Goal: Task Accomplishment & Management: Use online tool/utility

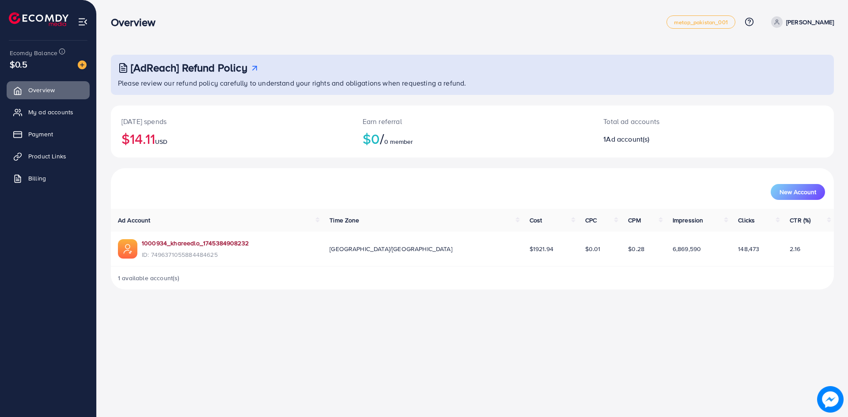
click at [184, 246] on link "1000934_khareedlo_1745384908232" at bounding box center [195, 243] width 107 height 9
click at [49, 159] on span "Product Links" at bounding box center [49, 156] width 38 height 9
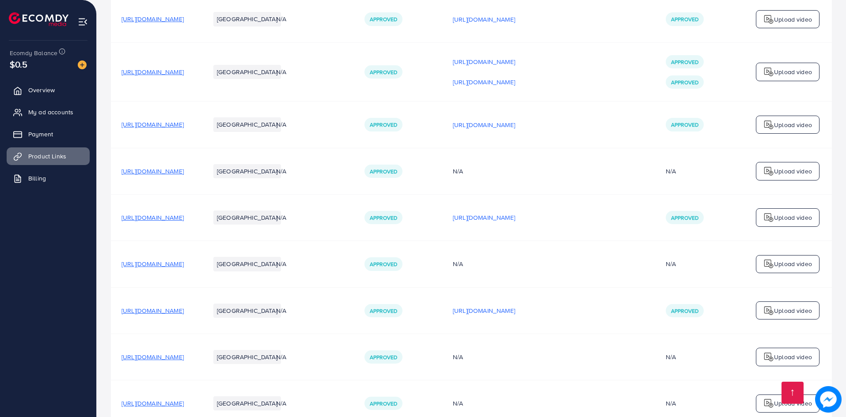
scroll to position [347, 0]
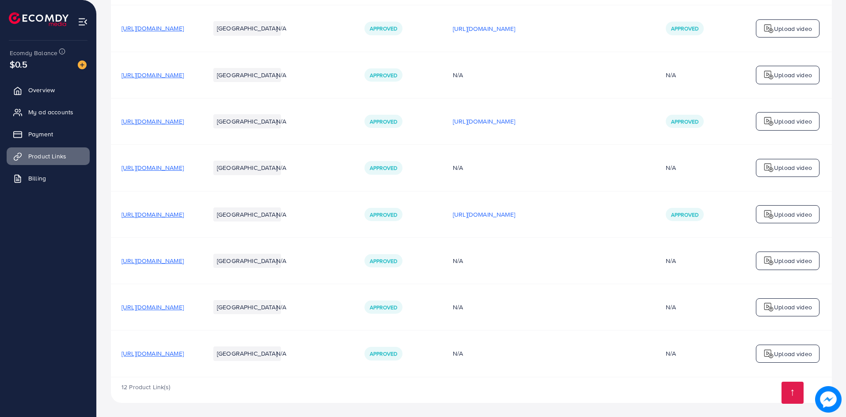
click at [184, 355] on span "[URL][DOMAIN_NAME]" at bounding box center [152, 353] width 62 height 9
click at [184, 308] on span "[URL][DOMAIN_NAME]" at bounding box center [152, 307] width 62 height 9
click at [184, 260] on span "[URL][DOMAIN_NAME]" at bounding box center [152, 261] width 62 height 9
